Goal: Check status: Check status

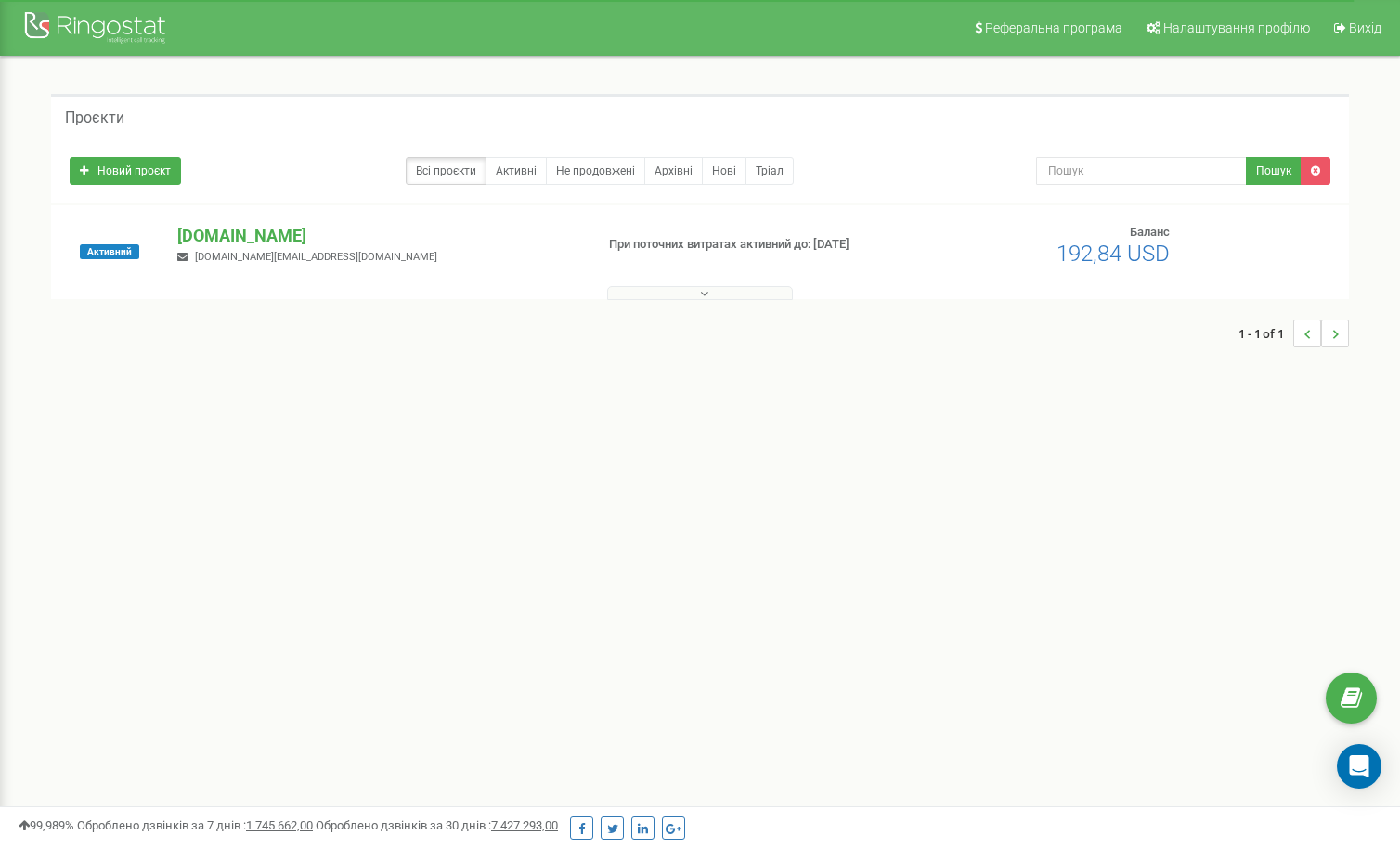
click at [740, 305] on div "1 - 1 of 1" at bounding box center [700, 333] width 1298 height 65
click at [741, 298] on button at bounding box center [700, 293] width 186 height 14
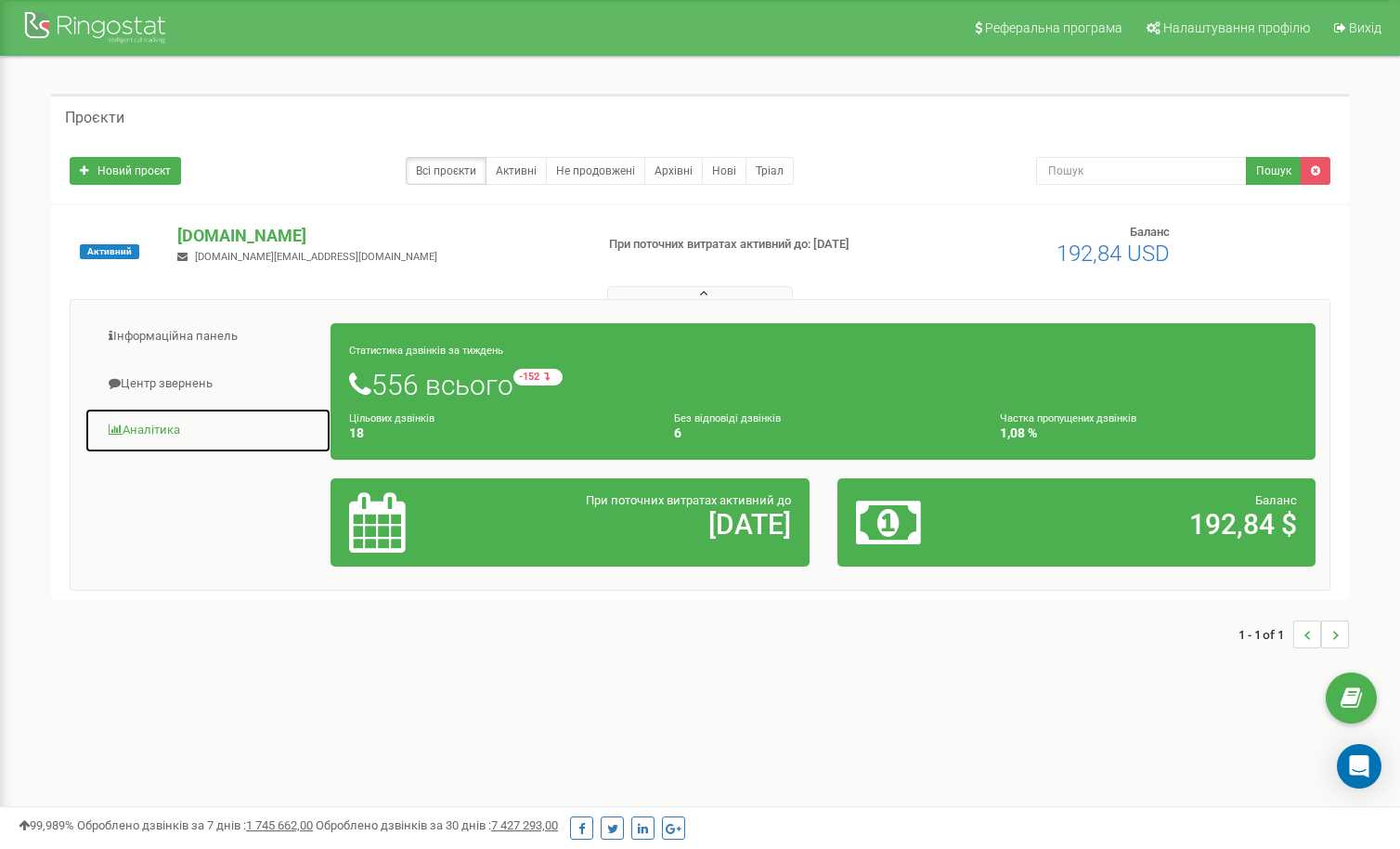
click at [190, 435] on link "Аналiтика" at bounding box center [207, 430] width 247 height 45
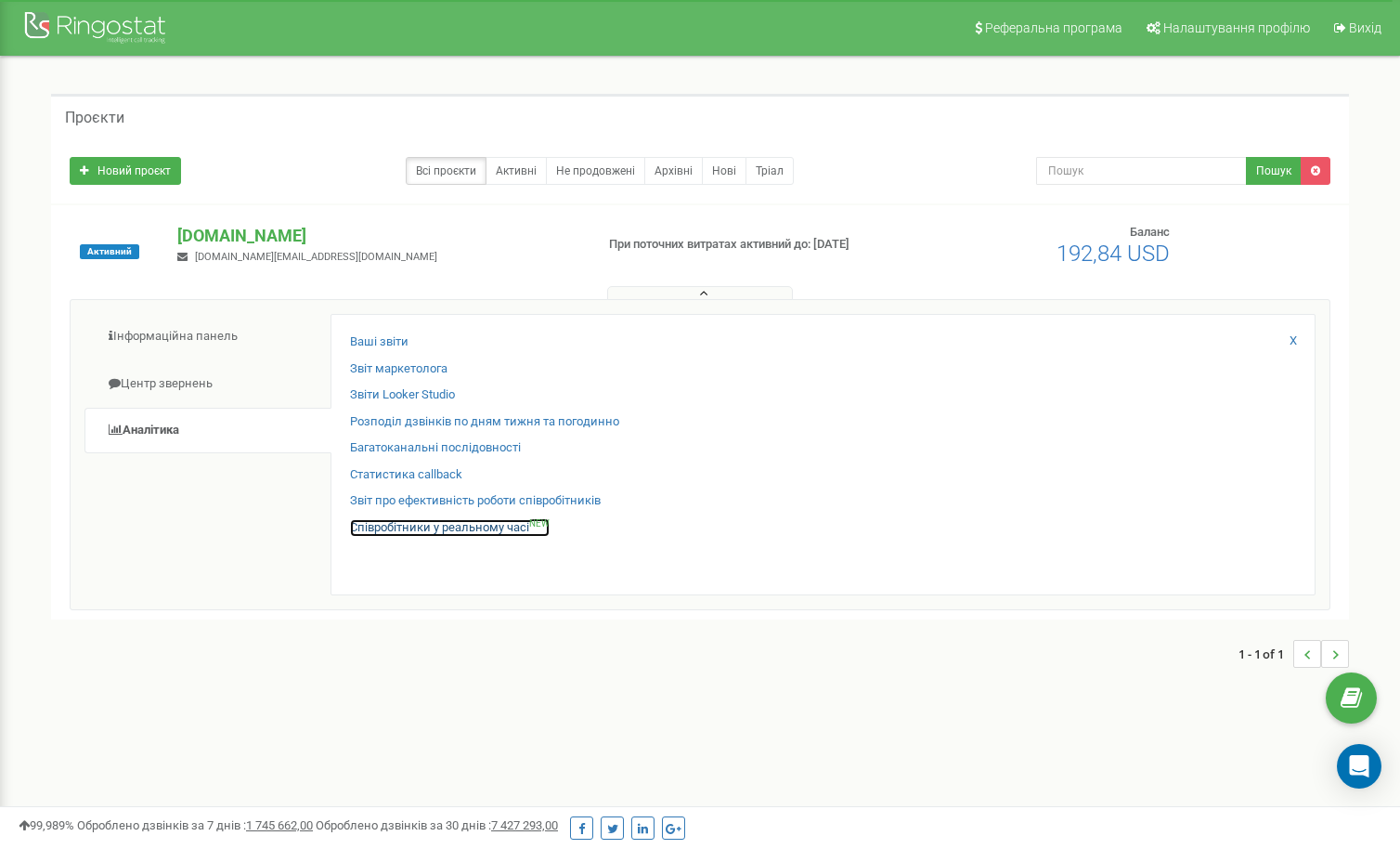
click at [409, 526] on link "Співробітники у реальному часі NEW" at bounding box center [450, 529] width 199 height 17
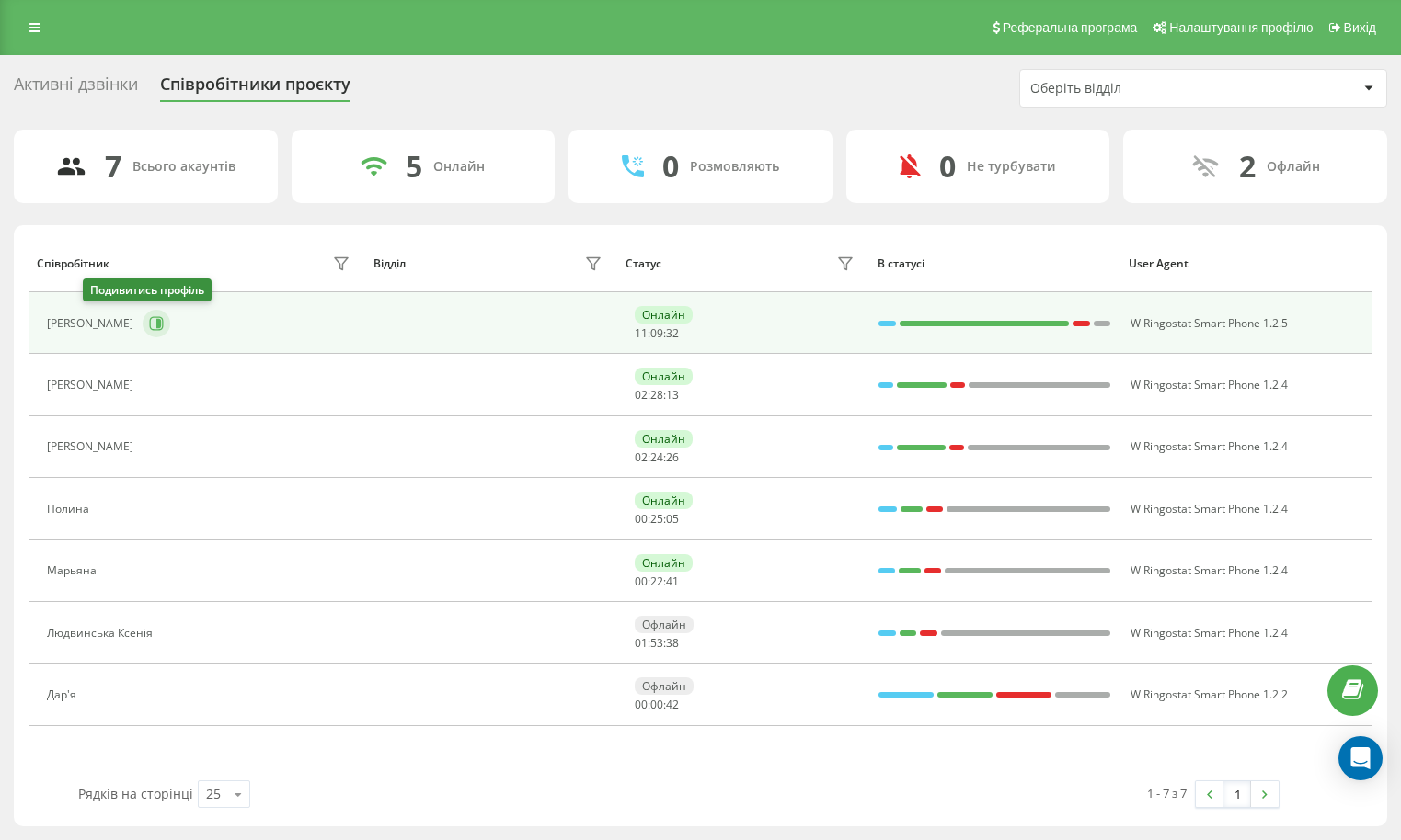
click at [143, 325] on button at bounding box center [156, 323] width 28 height 28
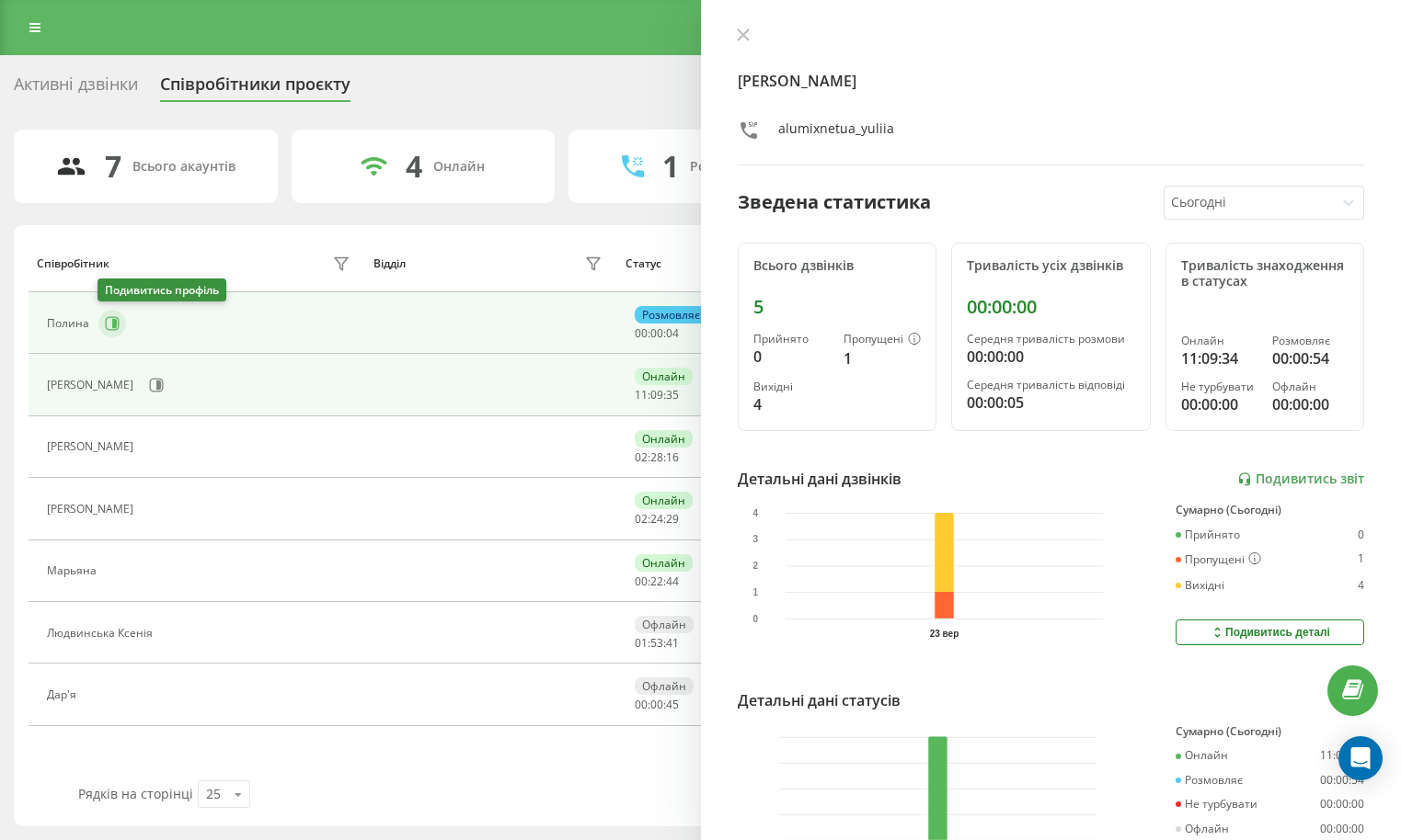
click at [115, 319] on icon at bounding box center [111, 323] width 14 height 14
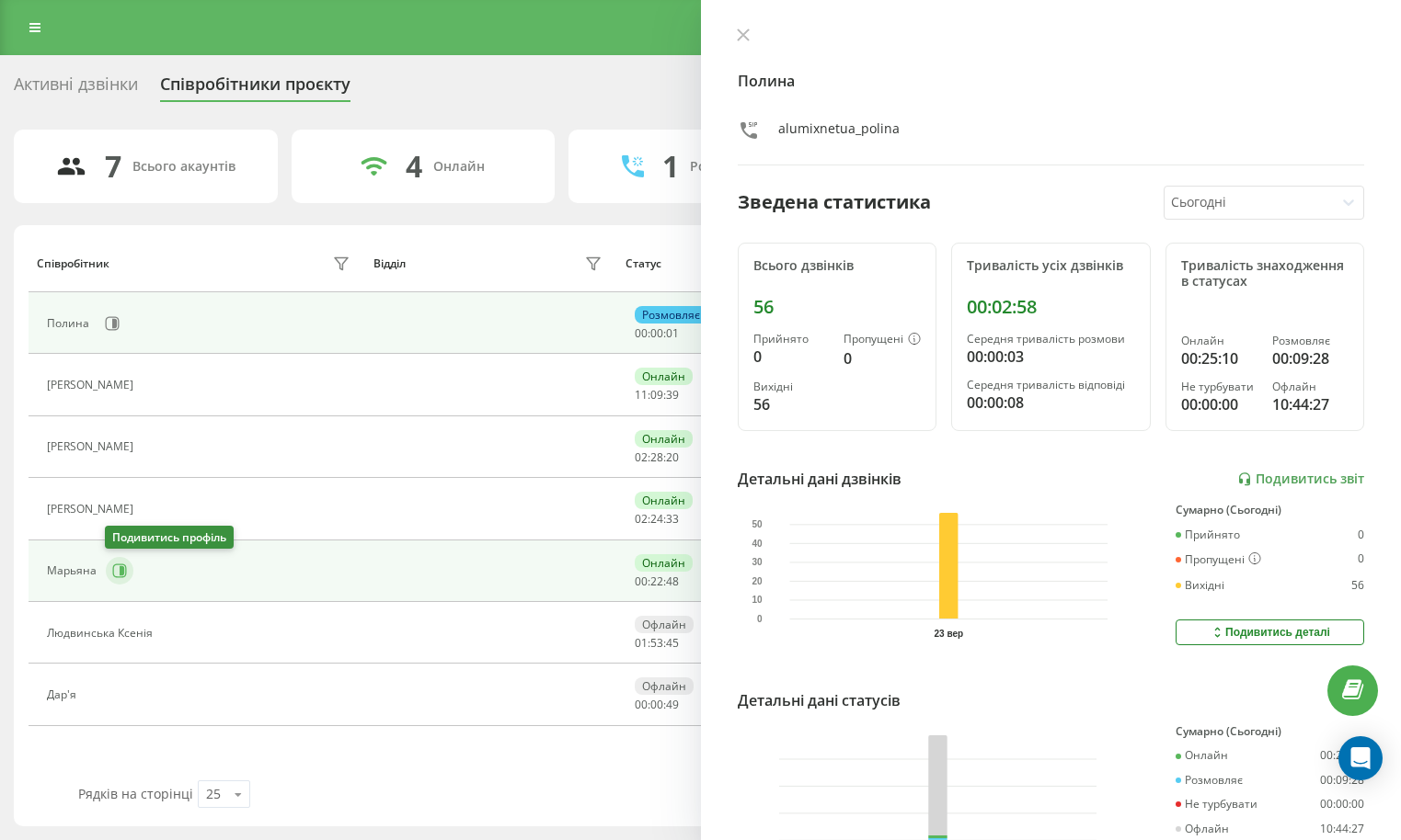
click at [123, 576] on icon at bounding box center [119, 570] width 14 height 14
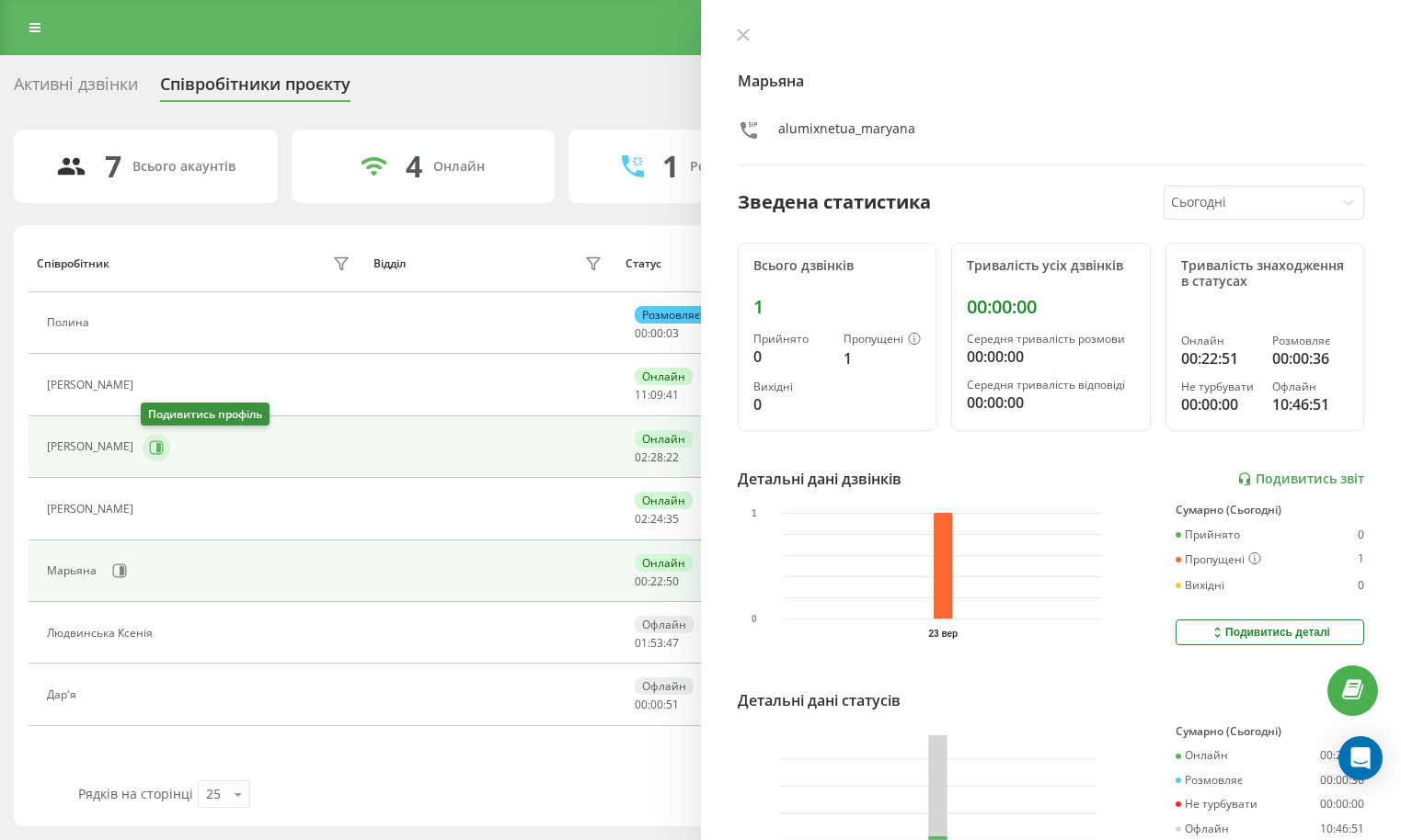
click at [151, 448] on icon at bounding box center [155, 447] width 14 height 14
click at [113, 564] on icon at bounding box center [119, 570] width 14 height 14
click at [149, 447] on icon at bounding box center [155, 447] width 14 height 14
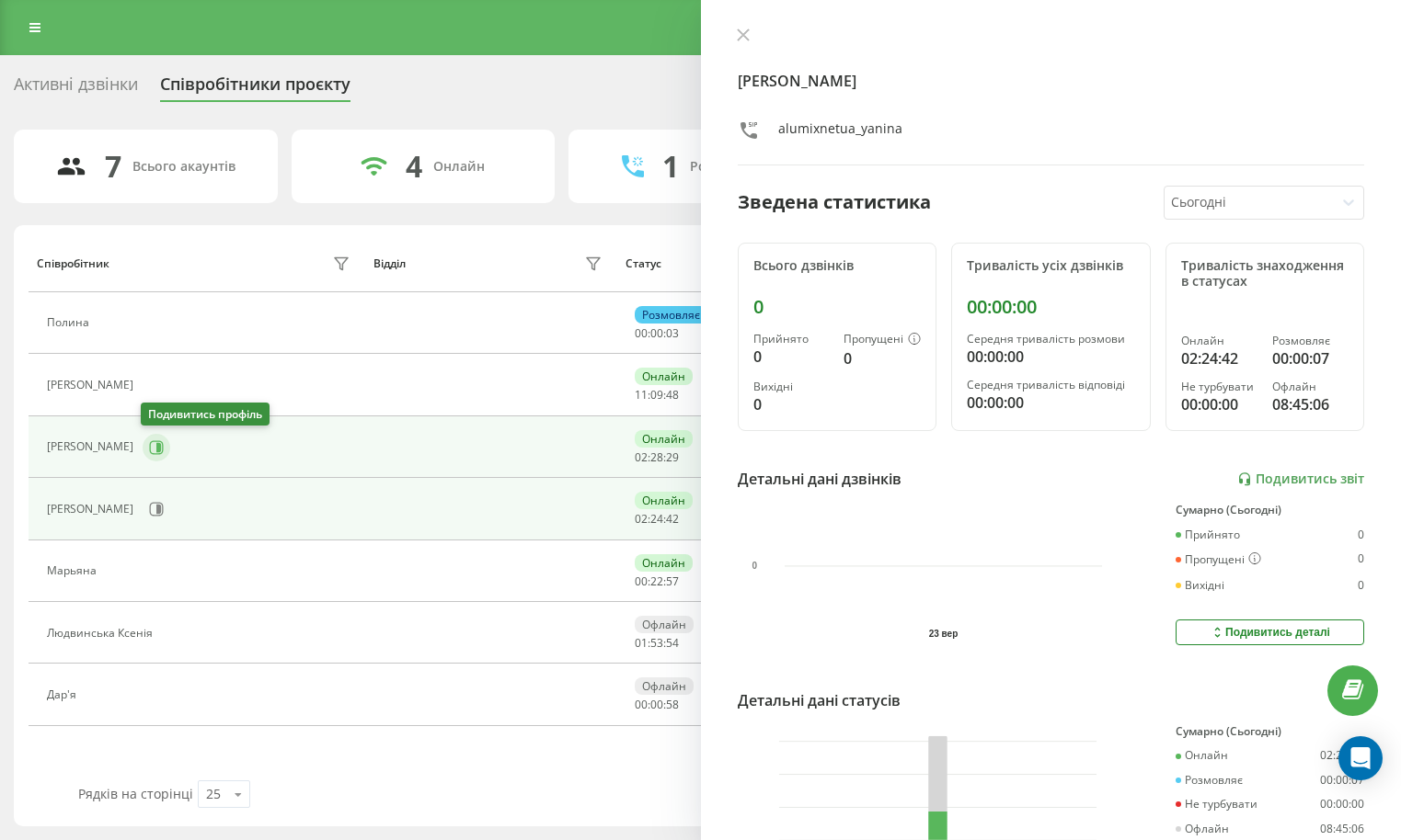
click at [157, 455] on button at bounding box center [156, 447] width 28 height 28
